Goal: Information Seeking & Learning: Learn about a topic

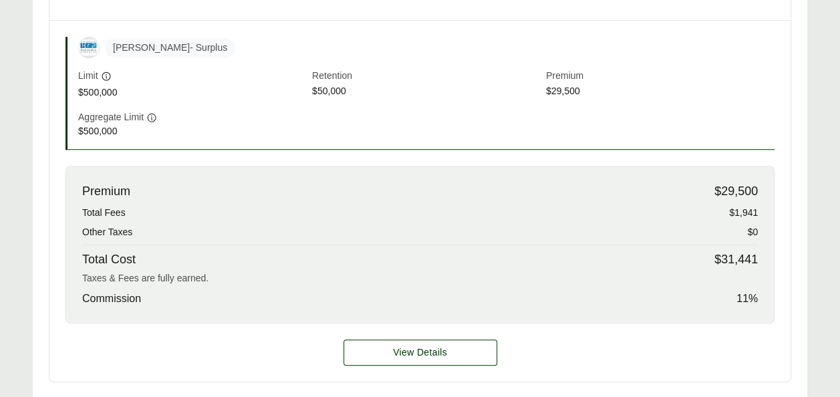
scroll to position [481, 0]
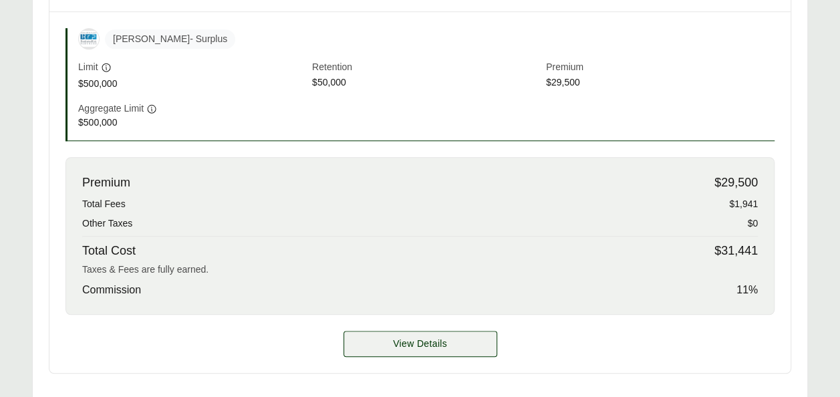
click at [434, 341] on span "View Details" at bounding box center [420, 344] width 54 height 14
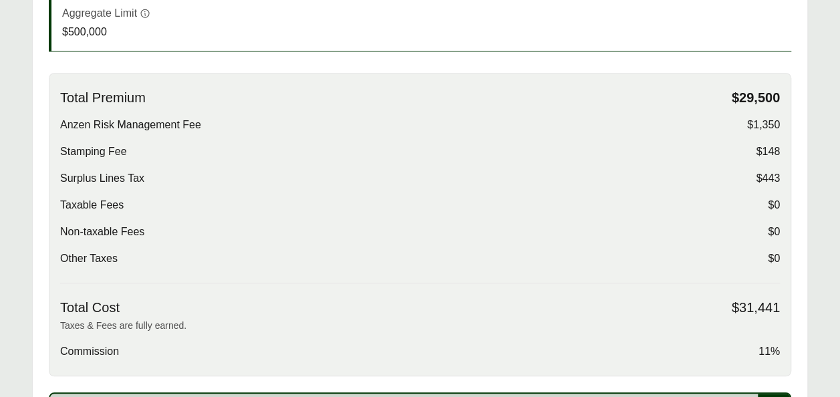
scroll to position [424, 0]
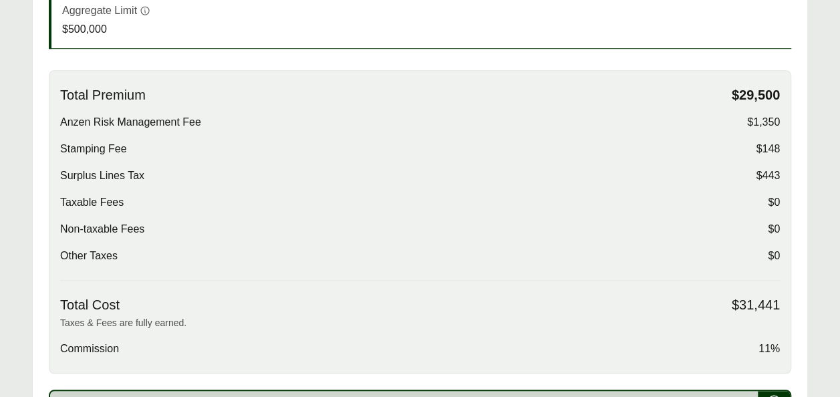
click at [84, 171] on span "Surplus Lines Tax" at bounding box center [102, 176] width 84 height 16
click at [92, 144] on span "Stamping Fee" at bounding box center [93, 149] width 67 height 16
click at [153, 122] on span "Anzen Risk Management Fee" at bounding box center [130, 122] width 141 height 16
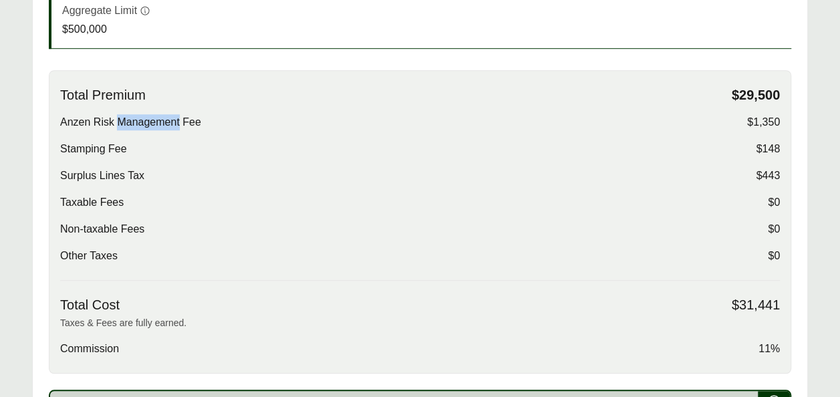
click at [153, 122] on span "Anzen Risk Management Fee" at bounding box center [130, 122] width 141 height 16
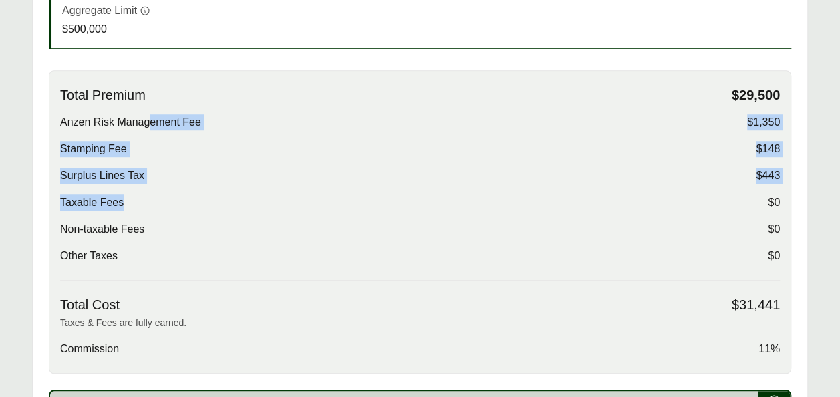
click at [152, 124] on div "Total Premium $29,500 Anzen Risk Management Fee $1,350 Stamping Fee $148 Surplu…" at bounding box center [420, 184] width 720 height 194
click at [152, 124] on span "Anzen Risk Management Fee" at bounding box center [130, 122] width 141 height 16
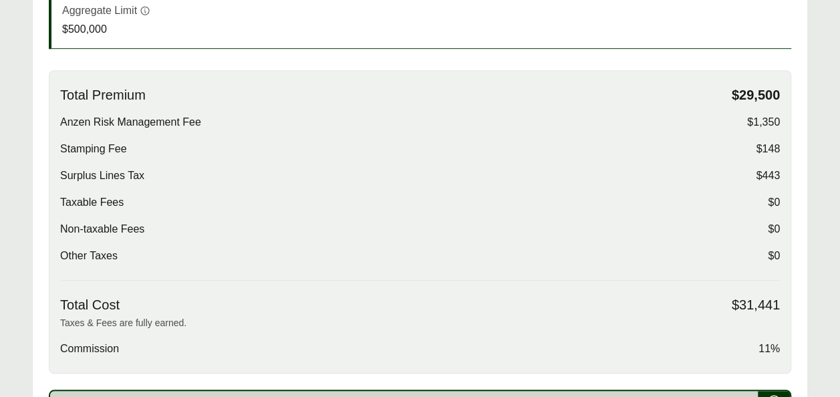
click at [100, 147] on span "Stamping Fee" at bounding box center [93, 149] width 67 height 16
drag, startPoint x: 100, startPoint y: 147, endPoint x: 91, endPoint y: 172, distance: 26.5
click at [91, 172] on span "Surplus Lines Tax" at bounding box center [102, 176] width 84 height 16
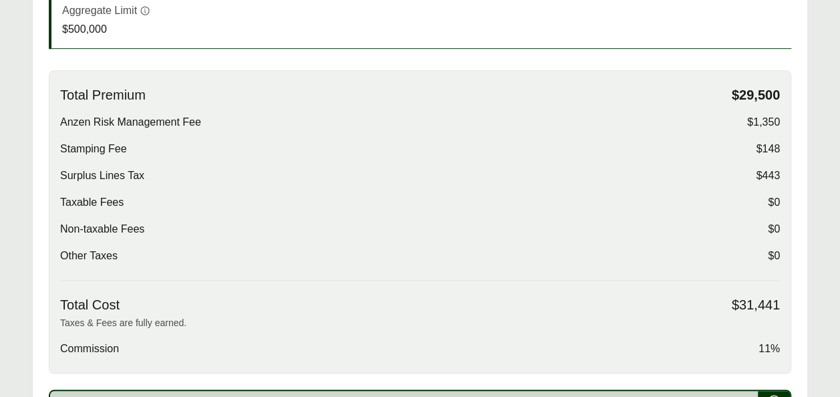
click at [234, 248] on div "Other Taxes $0" at bounding box center [420, 256] width 720 height 16
click at [110, 121] on span "Anzen Risk Management Fee" at bounding box center [130, 122] width 141 height 16
click at [837, 41] on main "Options: Beazley Excess SAM Beazley Excess SAM Business Risk Partners Carrier C…" at bounding box center [420, 316] width 840 height 937
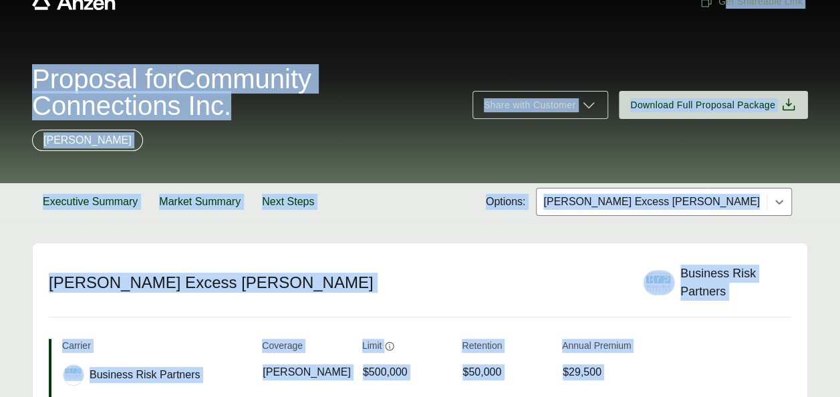
drag, startPoint x: 837, startPoint y: 41, endPoint x: 376, endPoint y: -49, distance: 469.6
click at [376, 0] on html "Get Shareable Link Proposal for Community Connections Inc. Share with Customer …" at bounding box center [420, 169] width 840 height 397
